Goal: Task Accomplishment & Management: Manage account settings

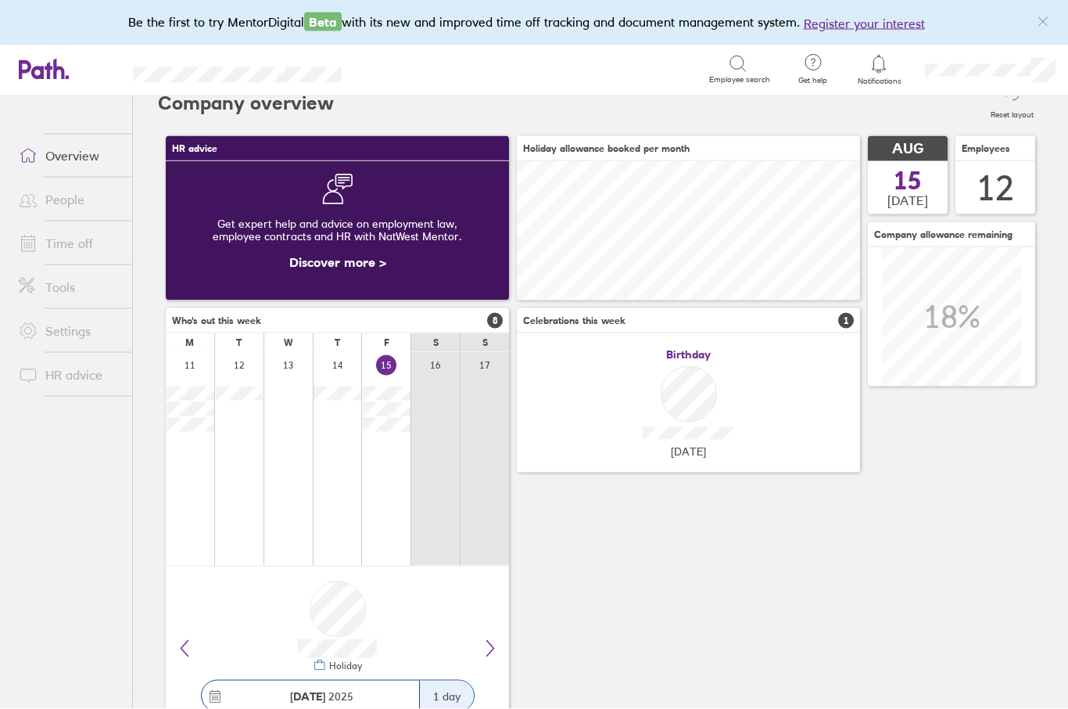
scroll to position [54, 0]
click at [488, 639] on icon at bounding box center [490, 648] width 19 height 19
click at [487, 636] on button at bounding box center [490, 648] width 25 height 25
click at [494, 636] on button at bounding box center [490, 648] width 25 height 25
click at [498, 636] on button at bounding box center [490, 648] width 25 height 25
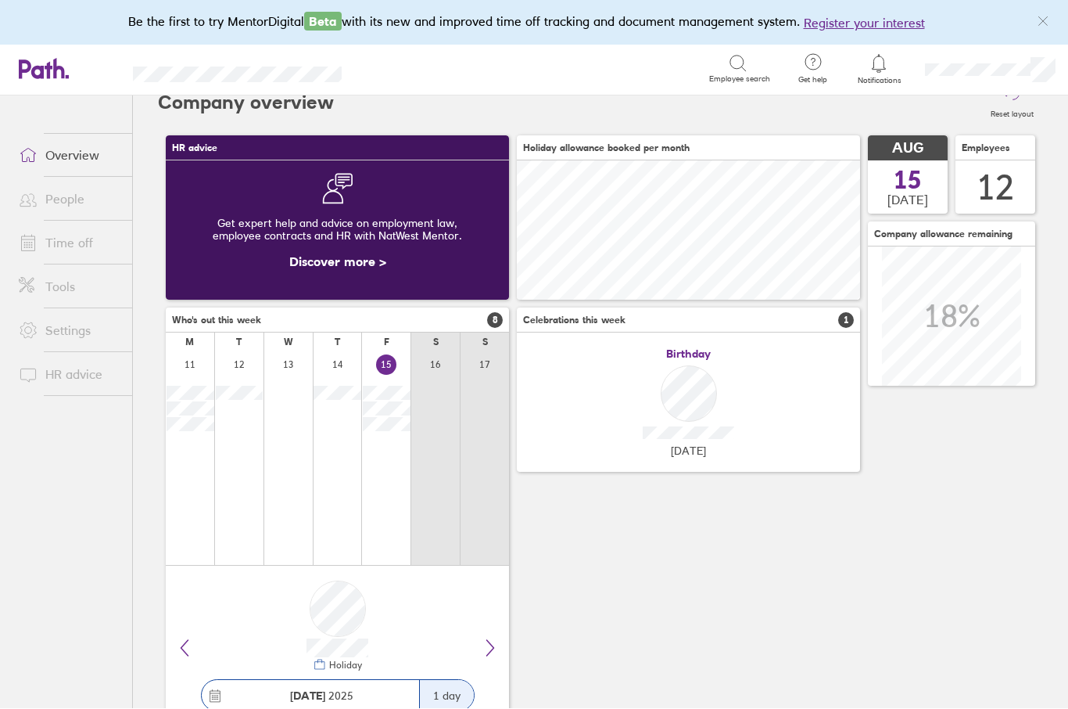
click at [497, 636] on button at bounding box center [490, 648] width 25 height 25
click at [495, 639] on icon at bounding box center [490, 648] width 19 height 19
click at [497, 639] on icon at bounding box center [490, 648] width 19 height 19
click at [502, 636] on button at bounding box center [490, 648] width 25 height 25
click at [91, 140] on link "Overview" at bounding box center [69, 155] width 126 height 31
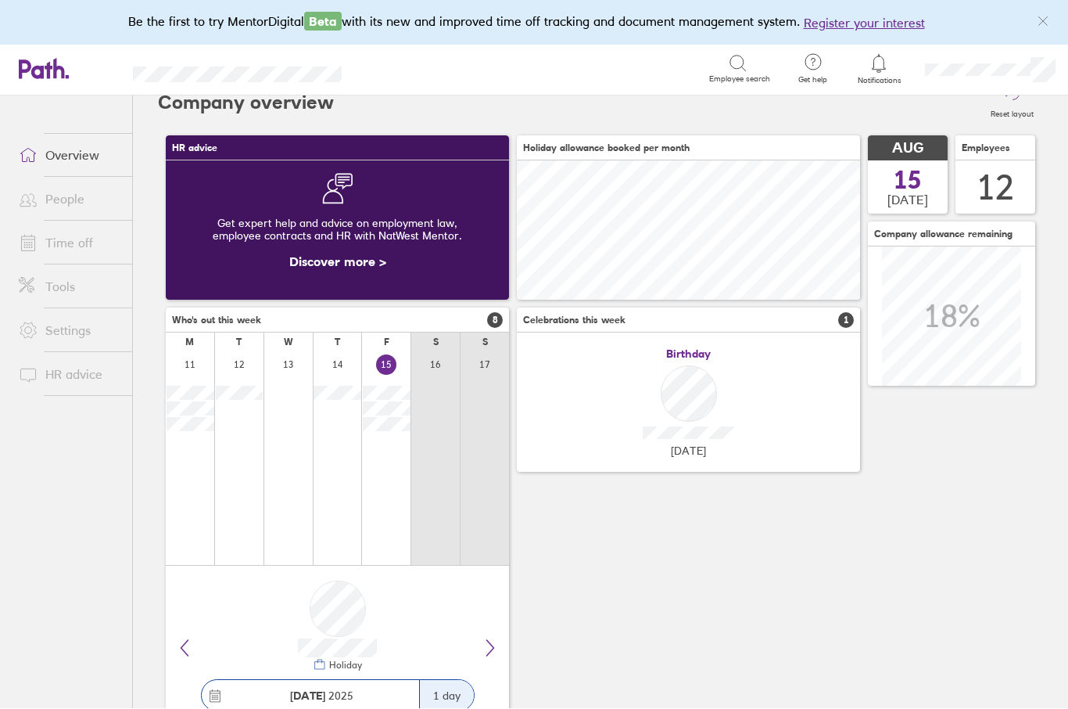
click at [91, 228] on link "Time off" at bounding box center [69, 243] width 126 height 31
